Goal: Navigation & Orientation: Find specific page/section

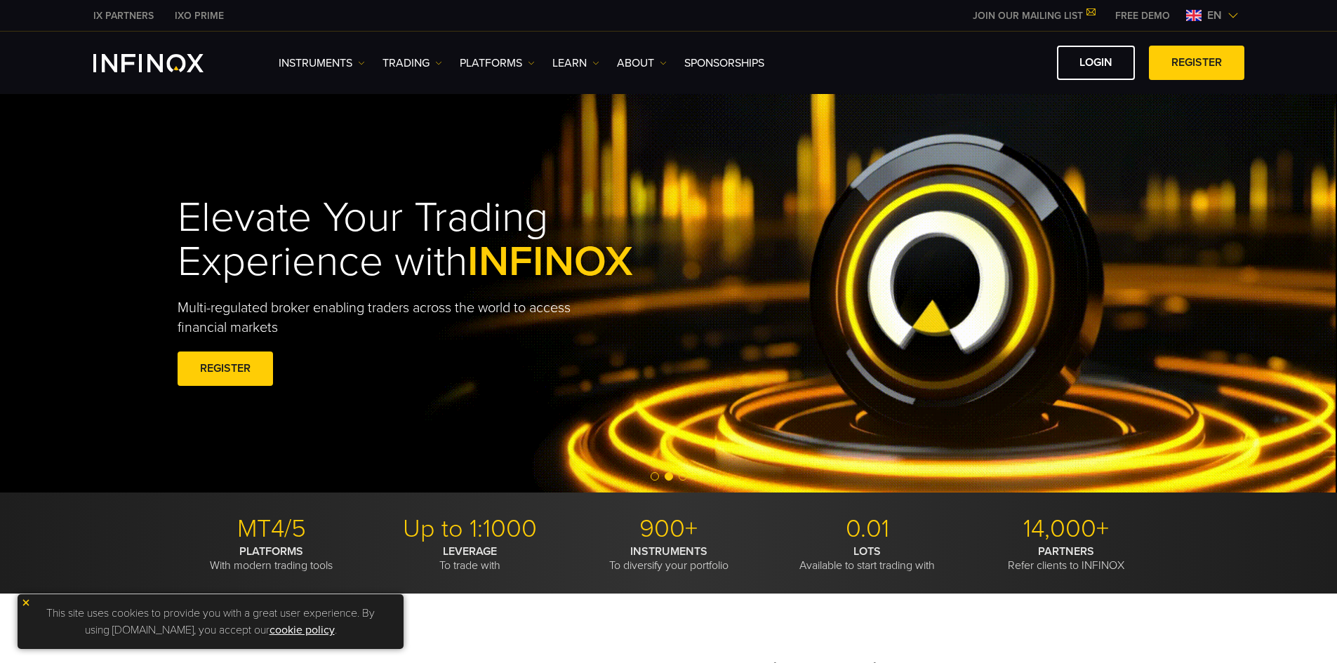
click at [445, 61] on ul "Instruments Instruments DEMO" at bounding box center [522, 63] width 486 height 17
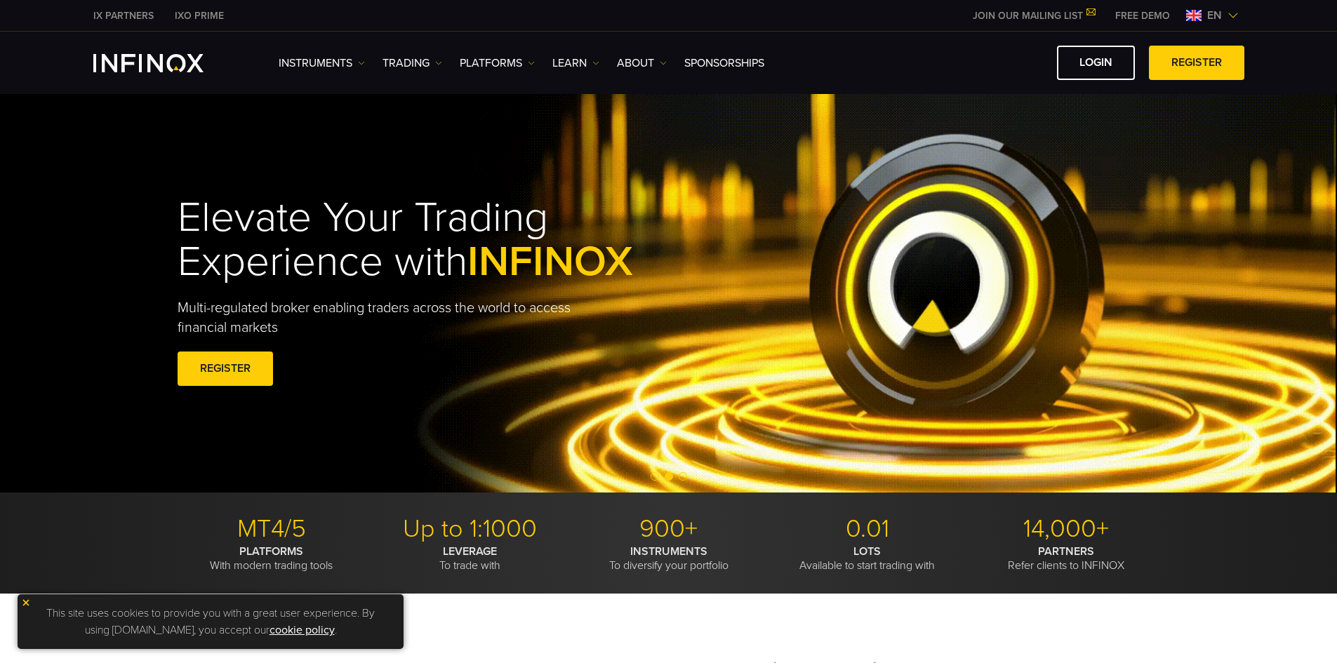
click at [444, 66] on ul "Instruments Instruments DEMO" at bounding box center [522, 63] width 486 height 17
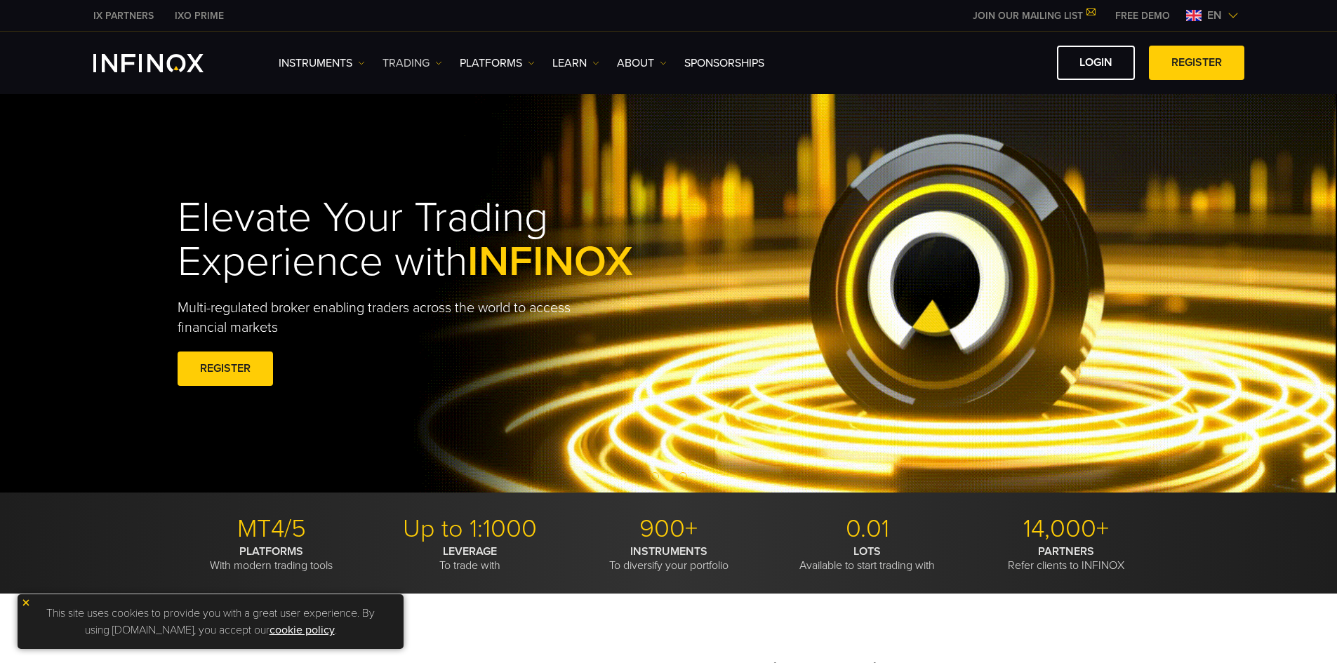
click at [435, 62] on img at bounding box center [438, 63] width 7 height 7
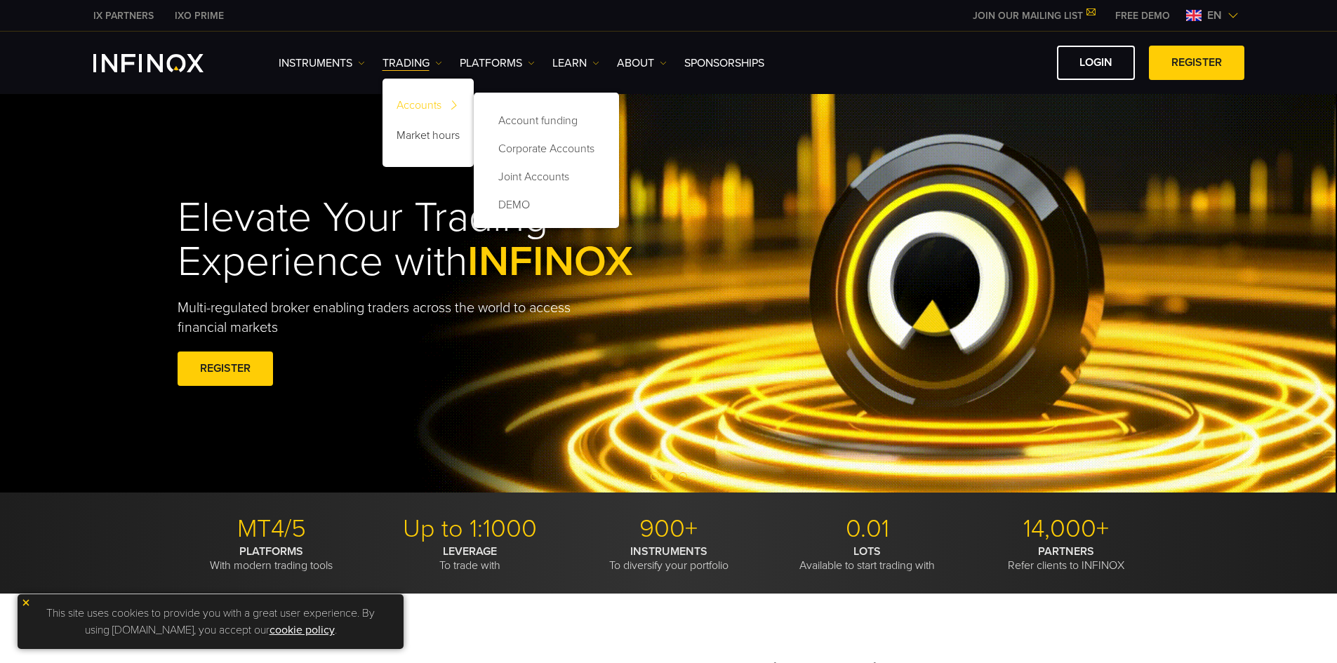
click at [427, 107] on link "Accounts" at bounding box center [427, 108] width 91 height 30
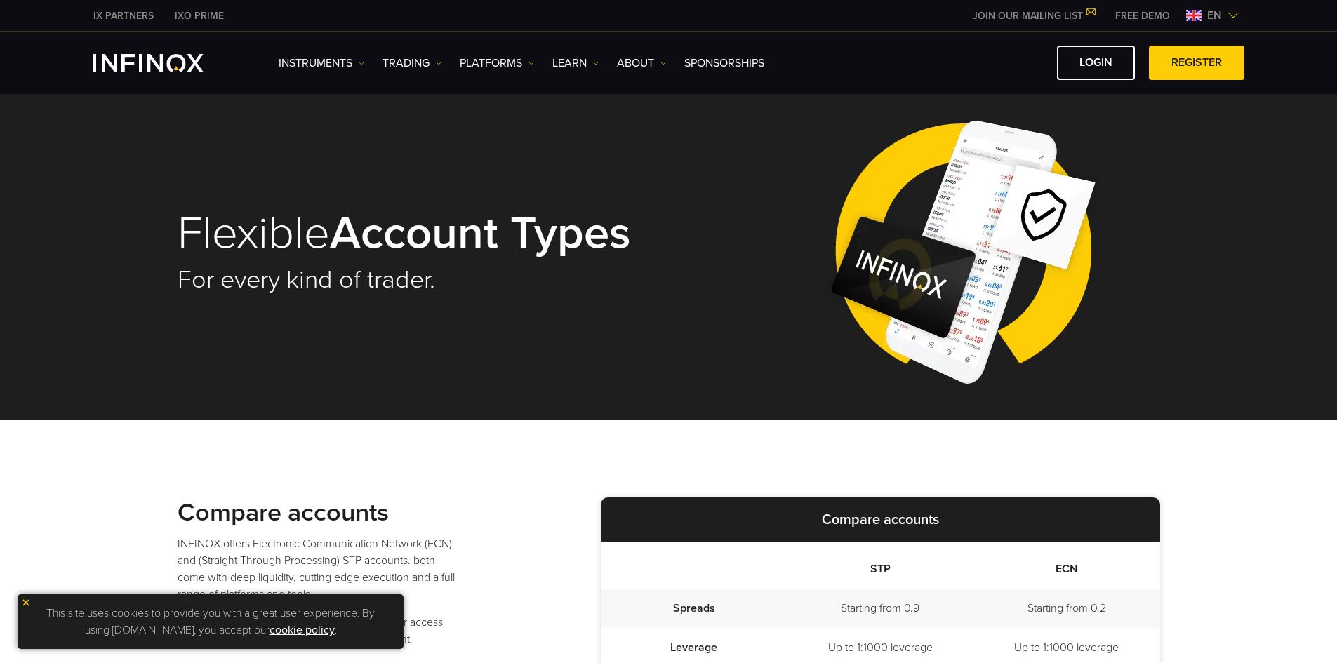
click at [1234, 17] on img at bounding box center [1232, 15] width 11 height 11
click at [1241, 18] on div "en" at bounding box center [1212, 15] width 64 height 17
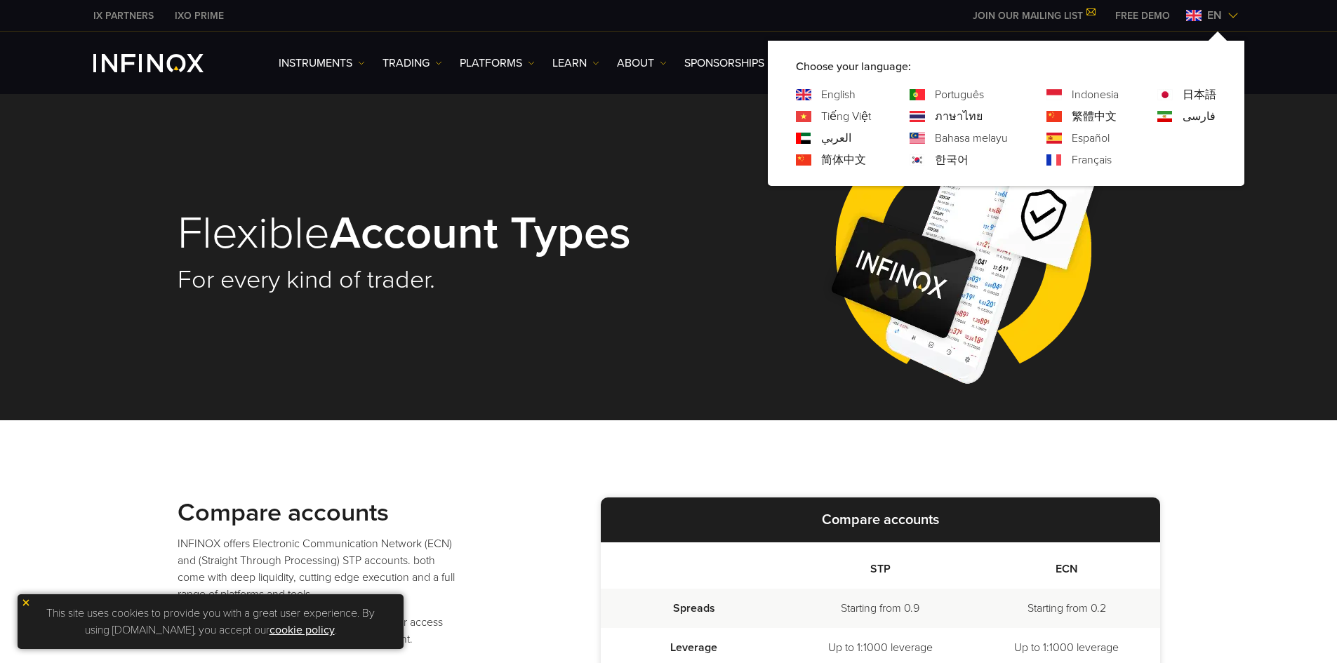
click at [972, 94] on link "Português" at bounding box center [959, 94] width 49 height 17
